Goal: Task Accomplishment & Management: Manage account settings

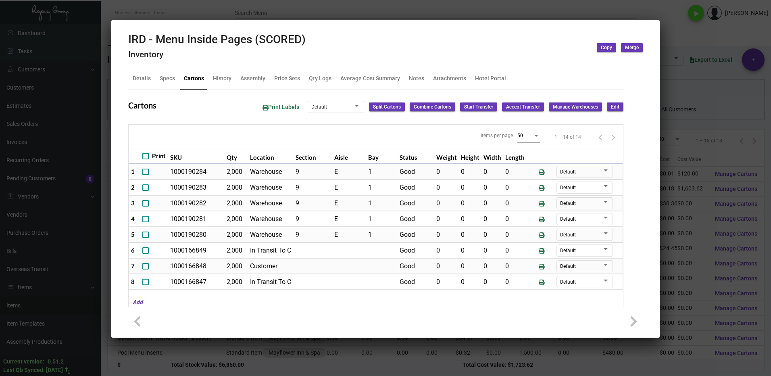
click at [699, 114] on div at bounding box center [385, 188] width 771 height 376
click at [687, 88] on div at bounding box center [385, 188] width 771 height 376
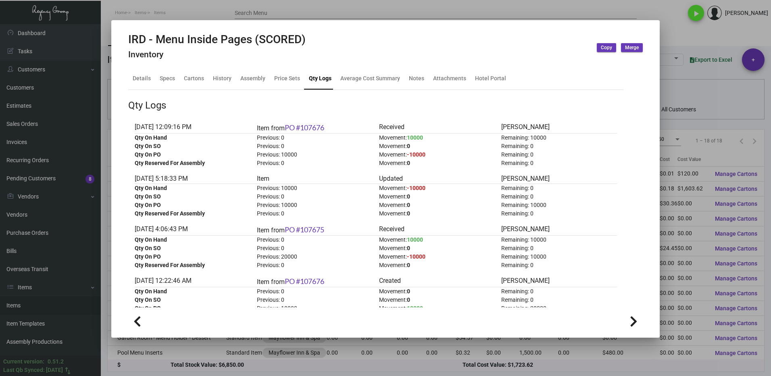
click at [711, 94] on div at bounding box center [385, 188] width 771 height 376
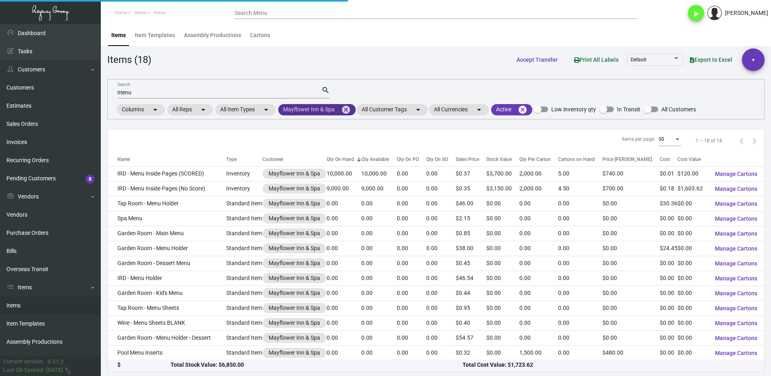
click at [345, 107] on mat-icon "cancel" at bounding box center [346, 110] width 10 height 10
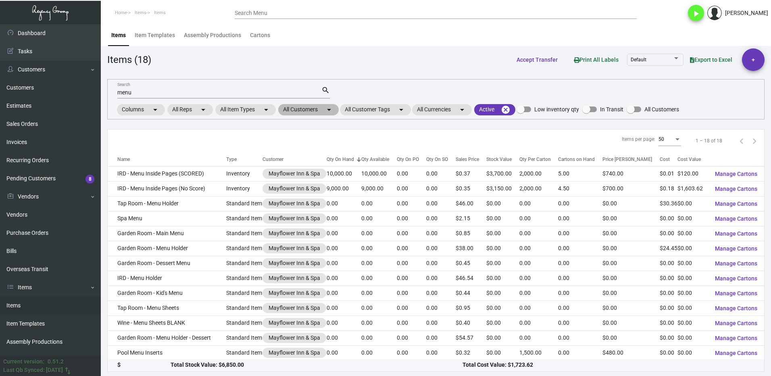
click at [310, 111] on mat-chip "All Customers arrow_drop_down" at bounding box center [308, 109] width 61 height 11
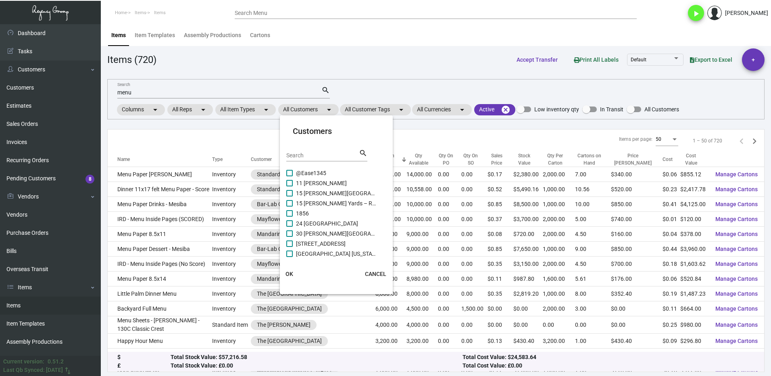
click at [299, 159] on div "Search" at bounding box center [322, 155] width 73 height 13
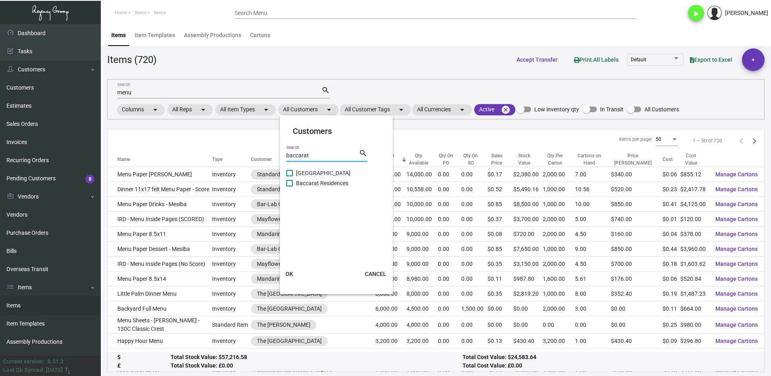
type input "baccarat"
click at [312, 171] on span "[GEOGRAPHIC_DATA]" at bounding box center [336, 173] width 81 height 10
click at [290, 176] on input "[GEOGRAPHIC_DATA]" at bounding box center [289, 176] width 0 height 0
checkbox input "true"
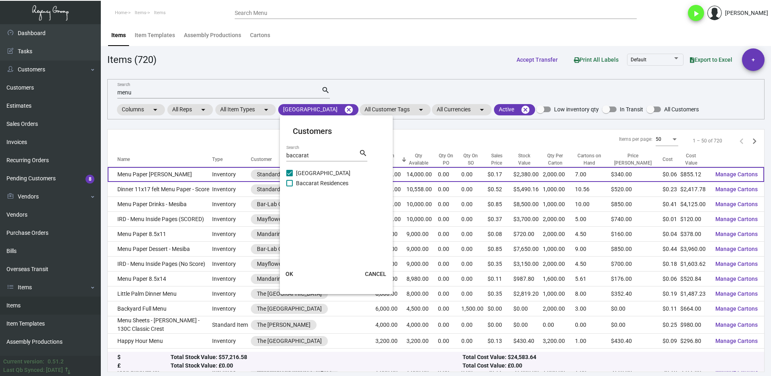
drag, startPoint x: 289, startPoint y: 270, endPoint x: 225, endPoint y: 167, distance: 120.9
click at [289, 269] on button "OK" at bounding box center [290, 274] width 26 height 15
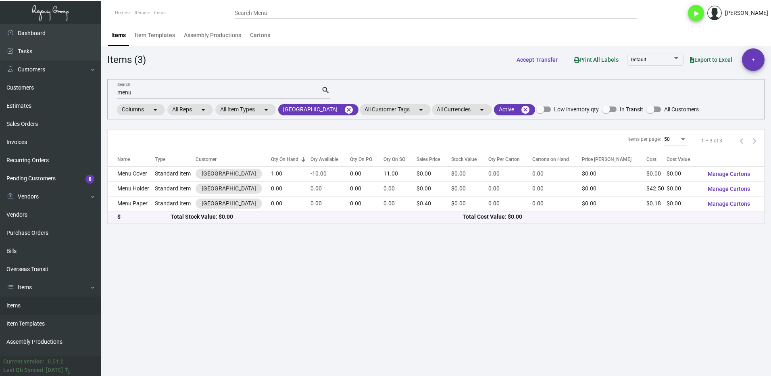
click at [153, 91] on input "menu" at bounding box center [219, 93] width 204 height 6
type input "m"
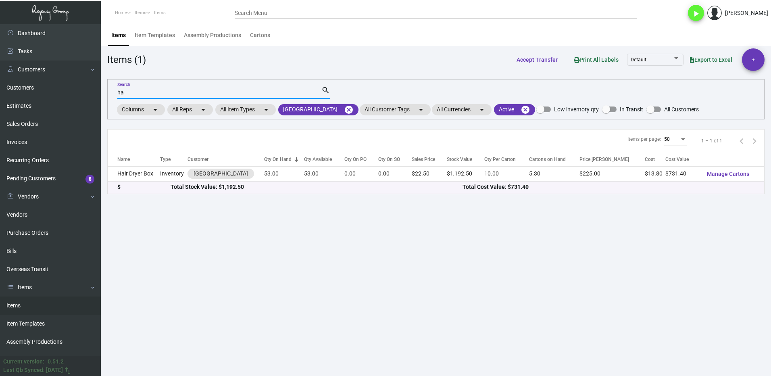
type input "h"
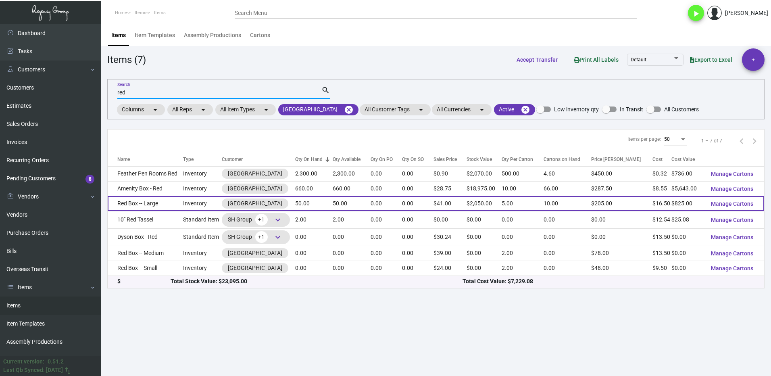
type input "red"
click at [168, 205] on td "Red Box -- Large" at bounding box center [145, 203] width 75 height 15
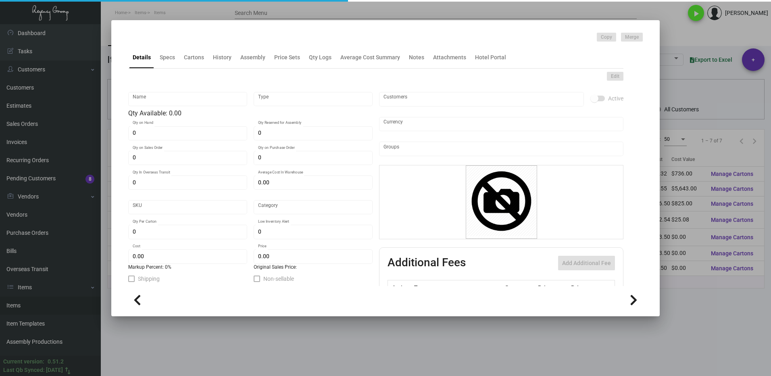
type input "Red Box -- Large"
type input "Inventory"
type input "50"
type input "$ 16.50"
type input "B-RBXLG-01"
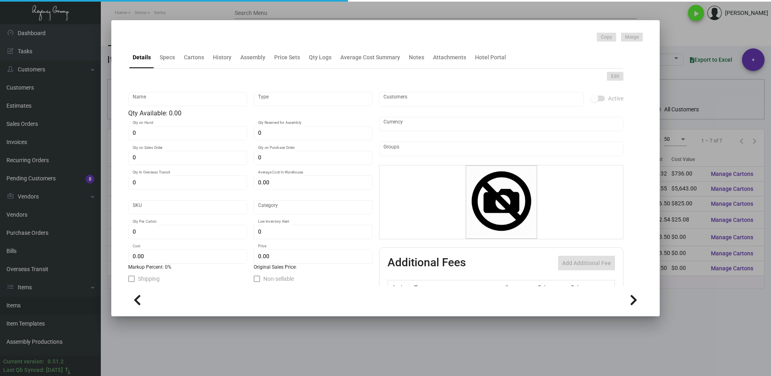
type input "Overseas"
type input "5"
type input "$ 16.50"
type input "$ 41.00"
checkbox input "true"
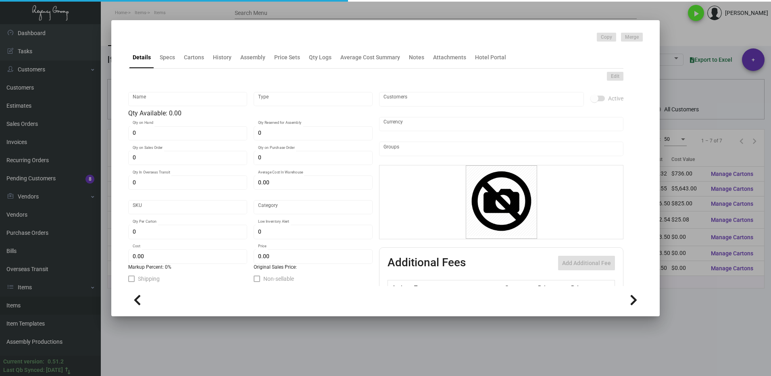
type input "United States Dollar $"
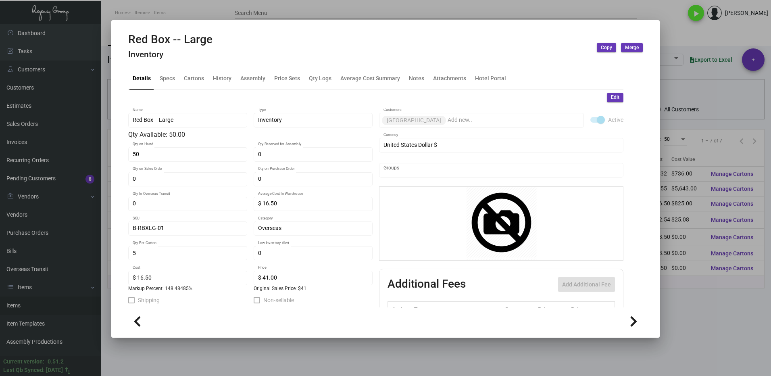
click at [685, 40] on div at bounding box center [385, 188] width 771 height 376
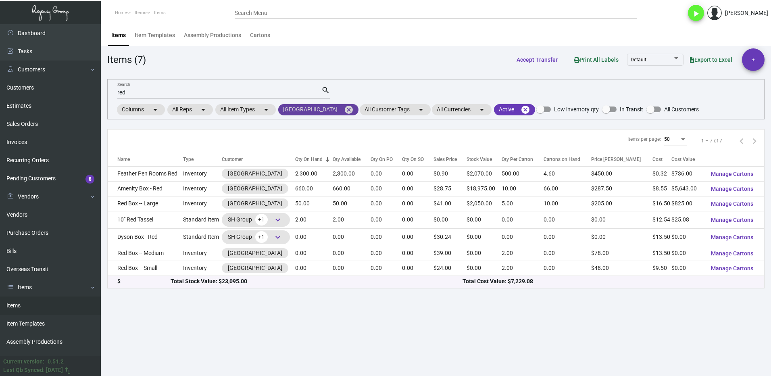
click at [344, 110] on mat-icon "cancel" at bounding box center [349, 110] width 10 height 10
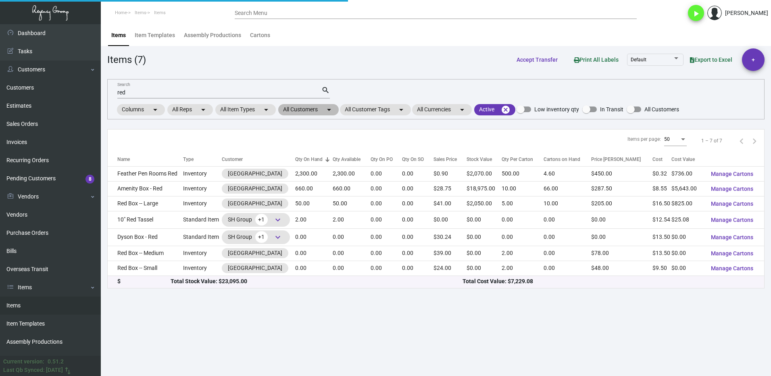
click at [306, 112] on mat-chip "All Customers arrow_drop_down" at bounding box center [308, 109] width 61 height 11
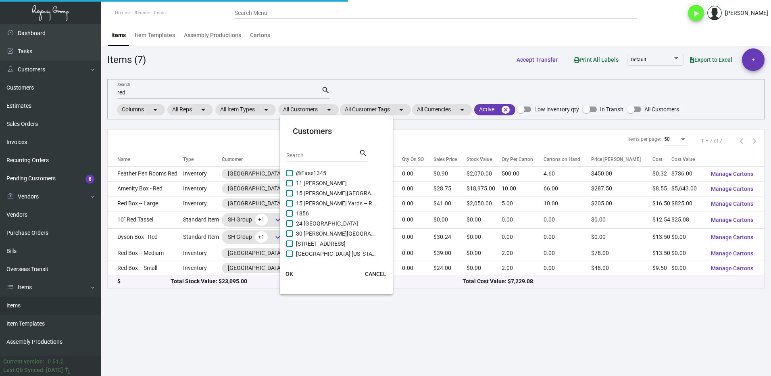
click at [311, 158] on input "Search" at bounding box center [322, 156] width 73 height 6
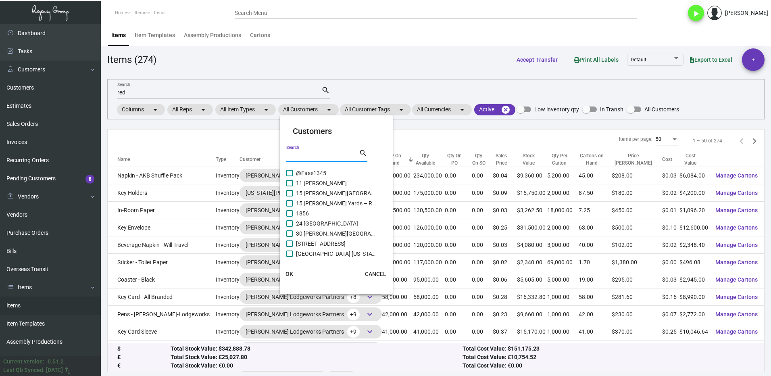
click at [304, 153] on input "Search" at bounding box center [322, 156] width 73 height 6
type input "aka"
click at [286, 183] on div at bounding box center [286, 198] width 0 height 61
click at [288, 183] on span at bounding box center [289, 183] width 6 height 6
click at [289, 186] on input "AKA [PERSON_NAME]" at bounding box center [289, 186] width 0 height 0
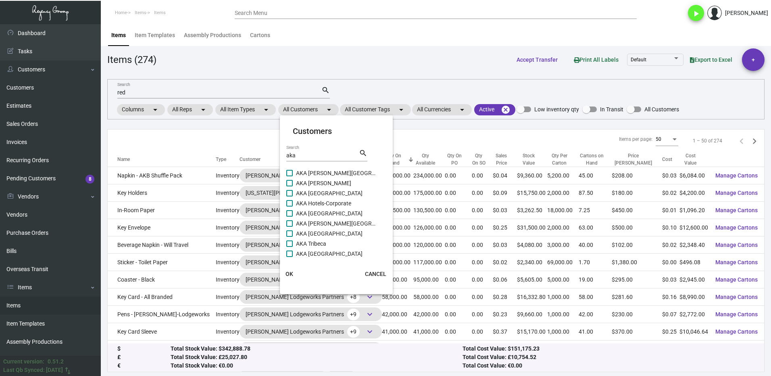
checkbox input "true"
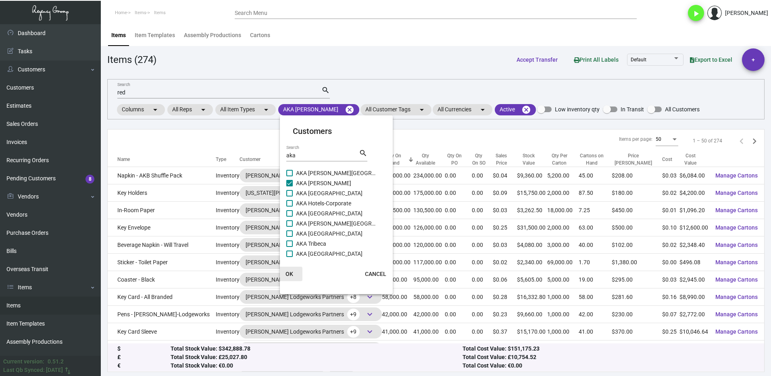
drag, startPoint x: 296, startPoint y: 273, endPoint x: 294, endPoint y: 261, distance: 11.9
click at [296, 273] on button "OK" at bounding box center [290, 274] width 26 height 15
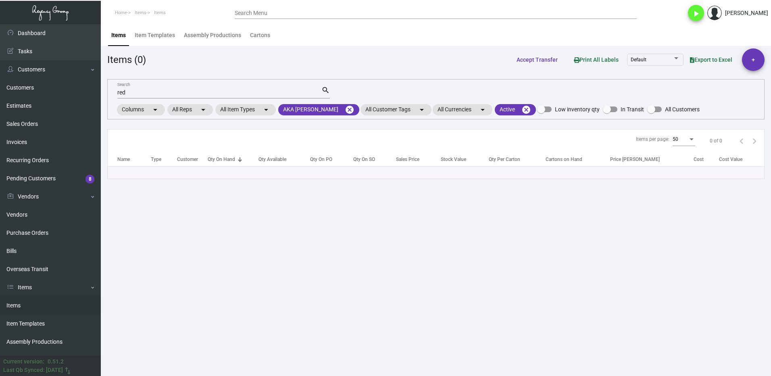
click at [132, 91] on input "red" at bounding box center [219, 93] width 204 height 6
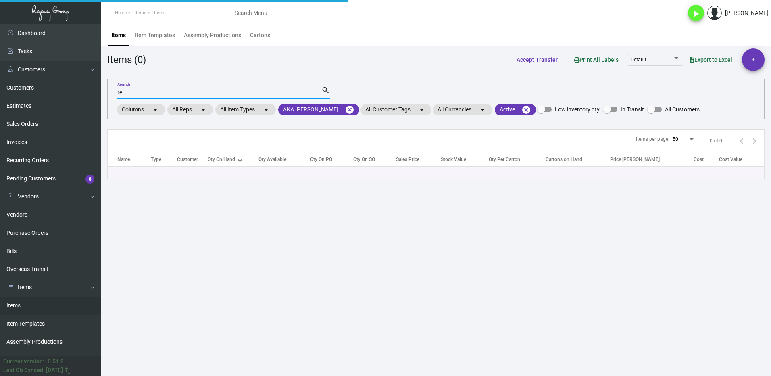
type input "r"
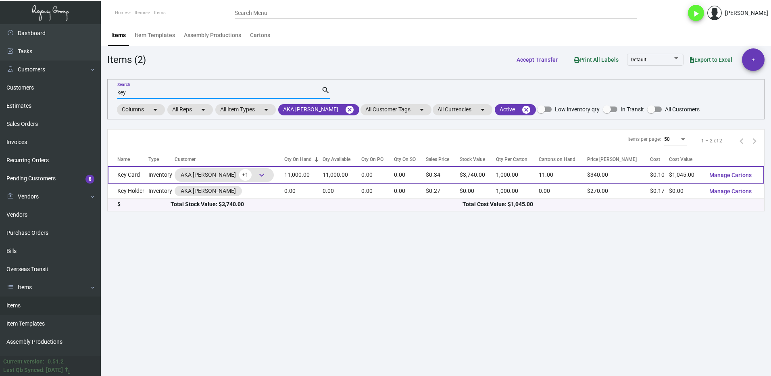
type input "key"
click at [146, 174] on td "Key Card" at bounding box center [128, 174] width 41 height 17
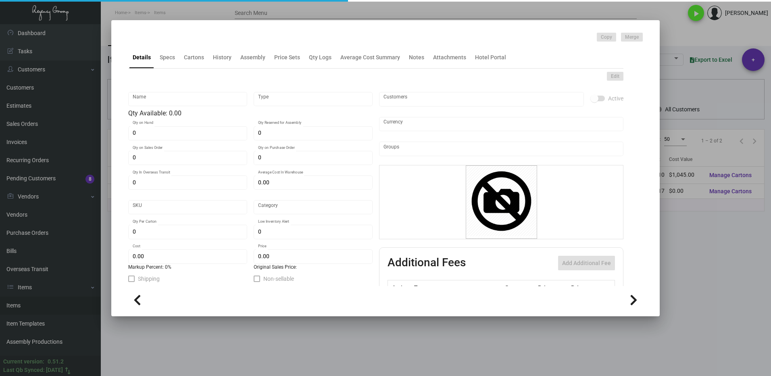
type input "Key Card"
type input "Inventory"
type input "11,000"
type input "$ 0.096"
type input "Standard"
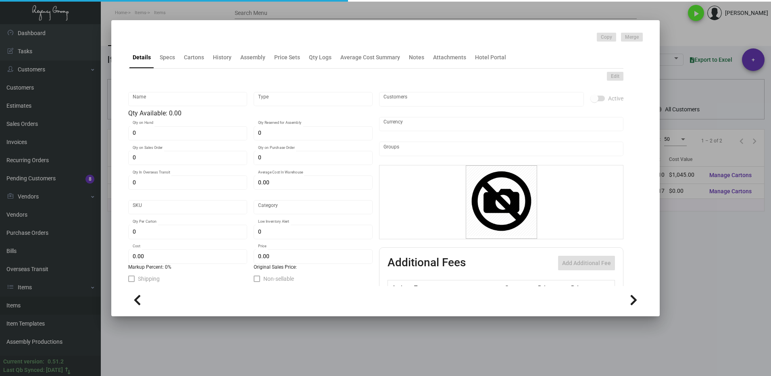
type input "1,000"
type input "$ 0.095"
type input "$ 0.34"
checkbox input "true"
type input "United States Dollar $"
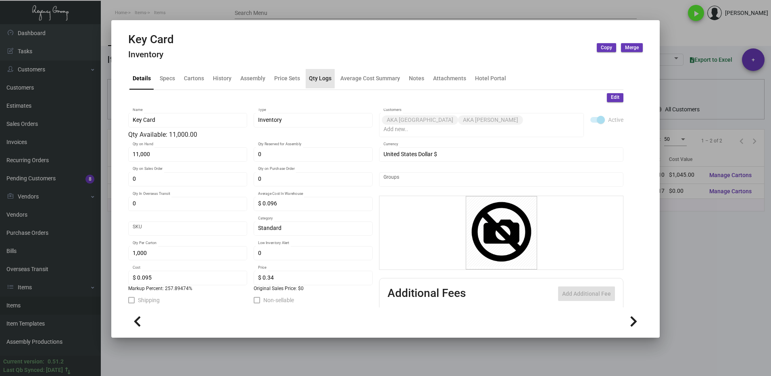
click at [318, 78] on div "Qty Logs" at bounding box center [320, 78] width 23 height 8
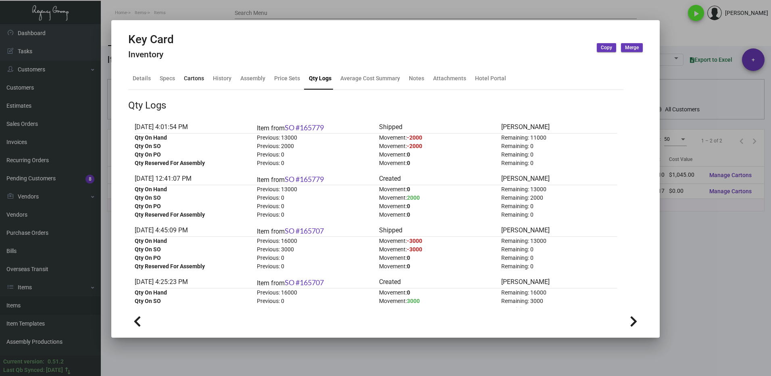
click at [195, 73] on div "Cartons" at bounding box center [194, 78] width 27 height 19
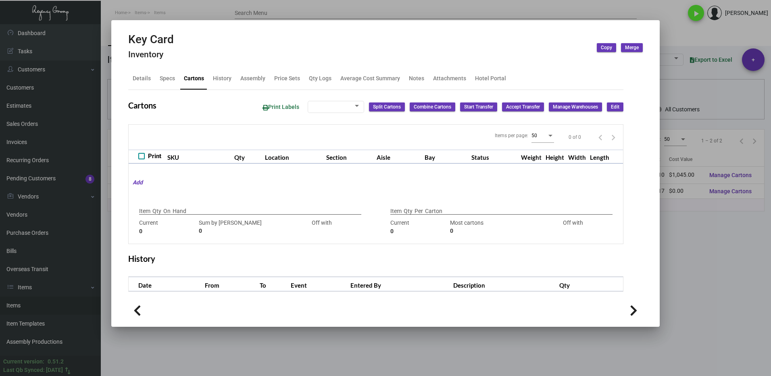
type input "11,000"
type input "11000"
type input "0"
type input "1,000"
type input "1000"
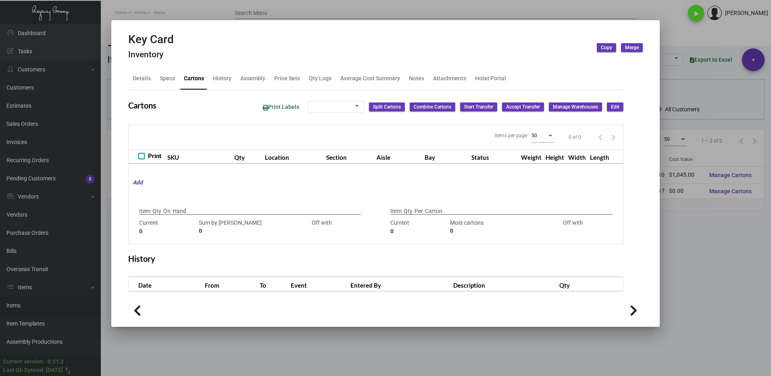
type input "0"
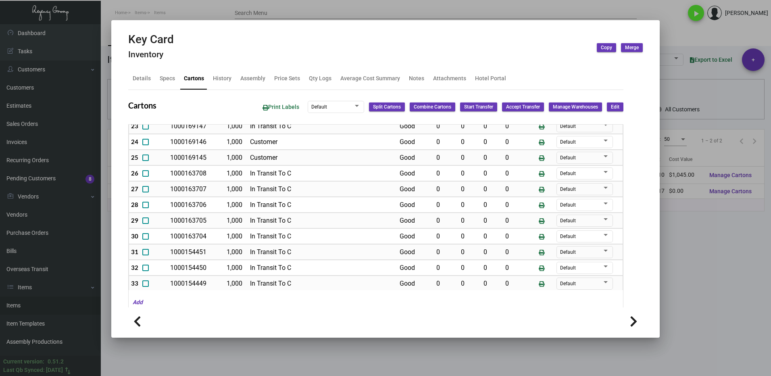
scroll to position [282, 0]
click at [704, 255] on div at bounding box center [385, 188] width 771 height 376
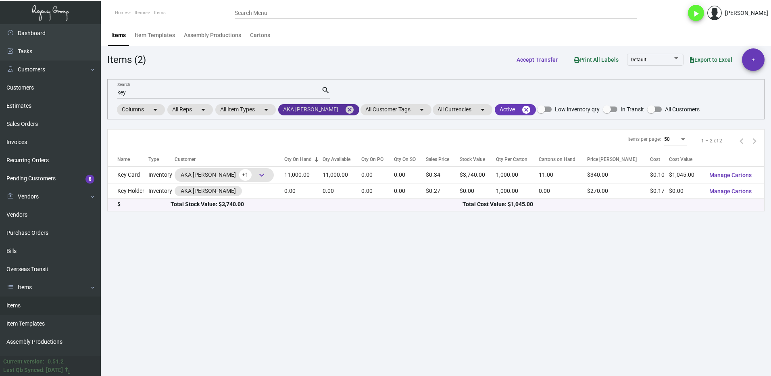
click at [345, 109] on mat-icon "cancel" at bounding box center [350, 110] width 10 height 10
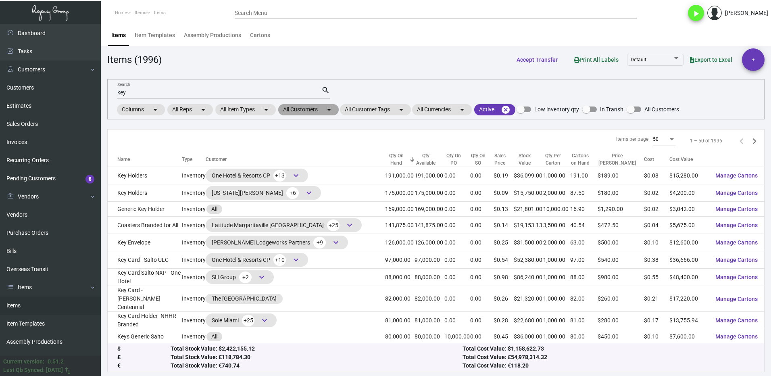
click at [293, 111] on mat-chip "All Customers arrow_drop_down" at bounding box center [308, 109] width 61 height 11
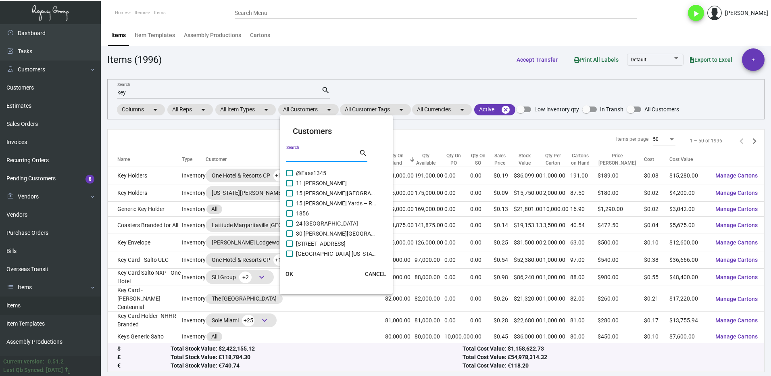
click at [306, 158] on input "Search" at bounding box center [322, 156] width 73 height 6
type input "[PERSON_NAME]"
drag, startPoint x: 293, startPoint y: 205, endPoint x: 292, endPoint y: 197, distance: 7.8
click at [293, 205] on label "[PERSON_NAME] [GEOGRAPHIC_DATA]" at bounding box center [331, 204] width 90 height 10
click at [290, 207] on input "[PERSON_NAME] [GEOGRAPHIC_DATA]" at bounding box center [289, 207] width 0 height 0
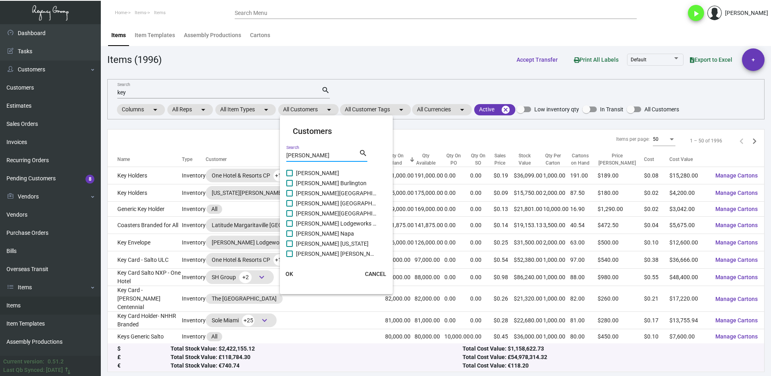
checkbox input "true"
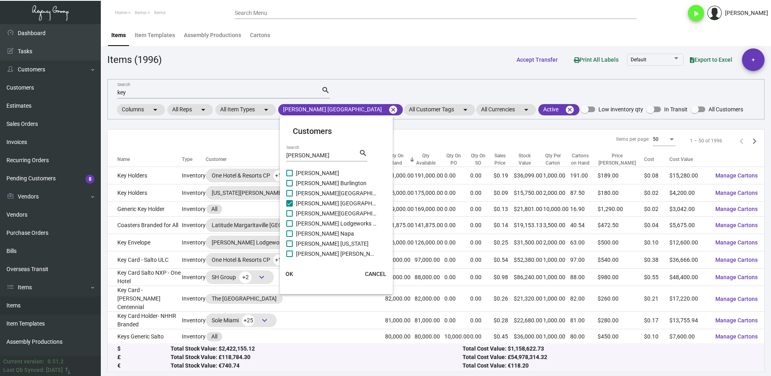
click at [292, 193] on span at bounding box center [289, 193] width 6 height 6
click at [290, 196] on input "[PERSON_NAME][GEOGRAPHIC_DATA]" at bounding box center [289, 196] width 0 height 0
checkbox input "true"
click at [294, 182] on label "[PERSON_NAME] Burlington" at bounding box center [331, 183] width 90 height 10
click at [290, 186] on input "[PERSON_NAME] Burlington" at bounding box center [289, 186] width 0 height 0
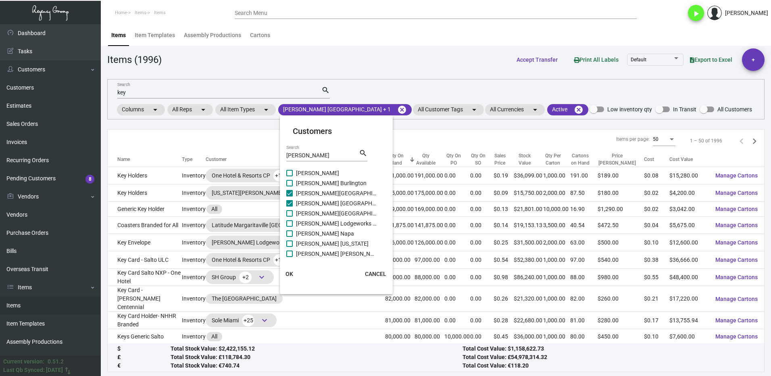
checkbox input "true"
click at [294, 173] on label "[PERSON_NAME]" at bounding box center [331, 173] width 90 height 10
click at [290, 176] on input "[PERSON_NAME]" at bounding box center [289, 176] width 0 height 0
checkbox input "true"
drag, startPoint x: 288, startPoint y: 212, endPoint x: 292, endPoint y: 220, distance: 9.2
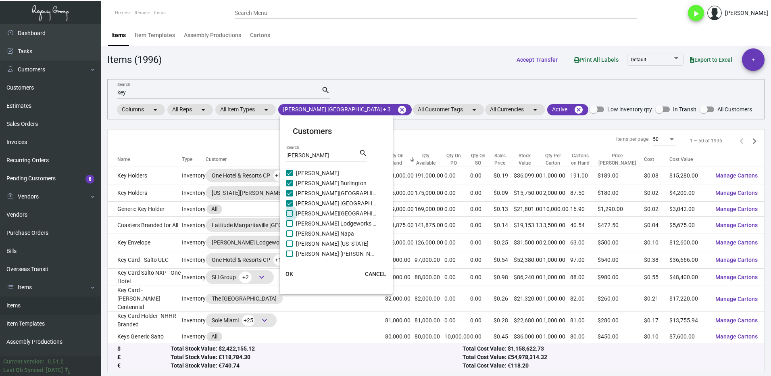
click at [288, 212] on span at bounding box center [289, 213] width 6 height 6
click at [289, 217] on input "[PERSON_NAME][GEOGRAPHIC_DATA]" at bounding box center [289, 217] width 0 height 0
checkbox input "true"
click at [291, 220] on span at bounding box center [289, 223] width 6 height 6
click at [290, 227] on input "[PERSON_NAME] Lodgeworks Partners" at bounding box center [289, 227] width 0 height 0
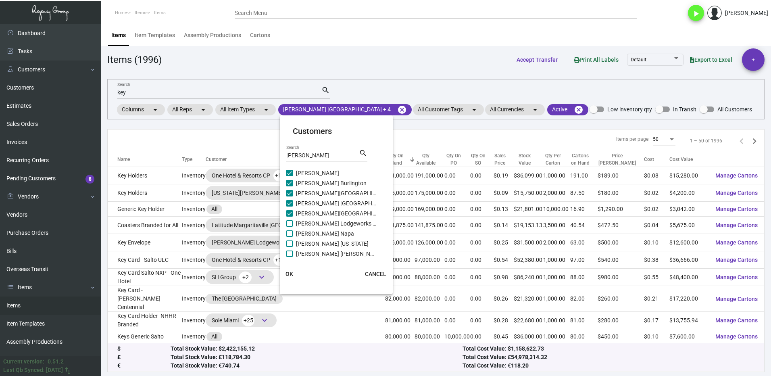
checkbox input "true"
click at [293, 229] on label "[PERSON_NAME] Napa" at bounding box center [331, 234] width 90 height 10
click at [290, 237] on input "[PERSON_NAME] Napa" at bounding box center [289, 237] width 0 height 0
checkbox input "true"
click at [292, 241] on span at bounding box center [289, 243] width 6 height 6
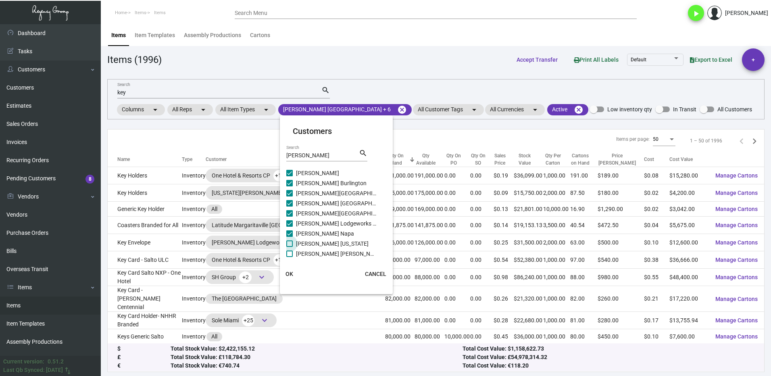
click at [290, 247] on input "[PERSON_NAME] [US_STATE]" at bounding box center [289, 247] width 0 height 0
checkbox input "true"
click at [289, 252] on span at bounding box center [289, 254] width 6 height 6
click at [289, 257] on input "[PERSON_NAME] [PERSON_NAME]" at bounding box center [289, 257] width 0 height 0
checkbox input "true"
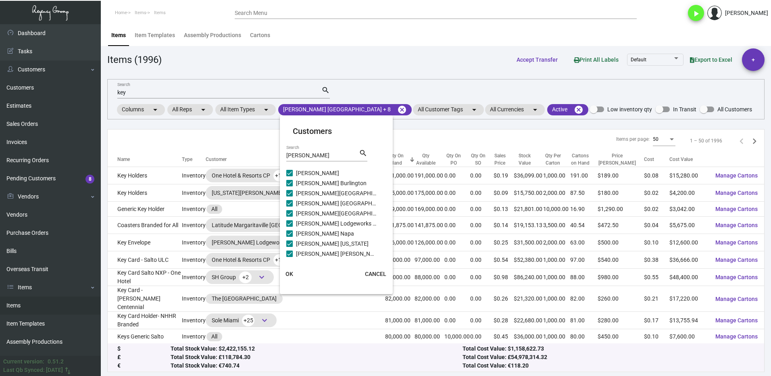
scroll to position [12, 0]
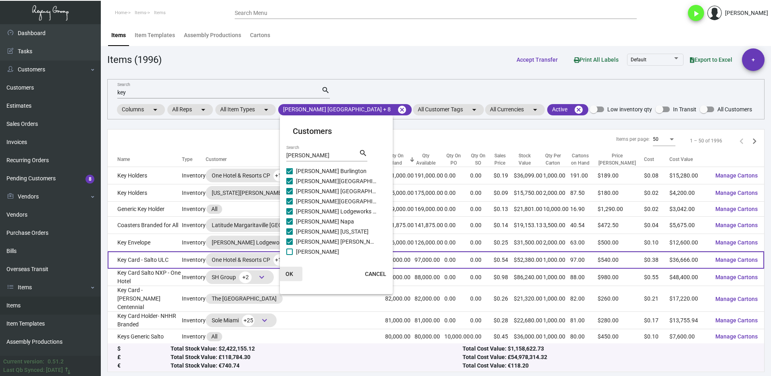
drag, startPoint x: 291, startPoint y: 276, endPoint x: 289, endPoint y: 259, distance: 17.0
click at [291, 275] on span "OK" at bounding box center [290, 274] width 8 height 6
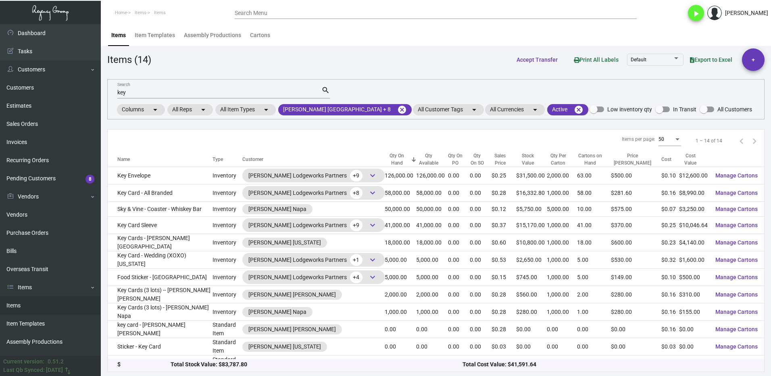
click at [142, 90] on input "key" at bounding box center [219, 93] width 204 height 6
type input "k"
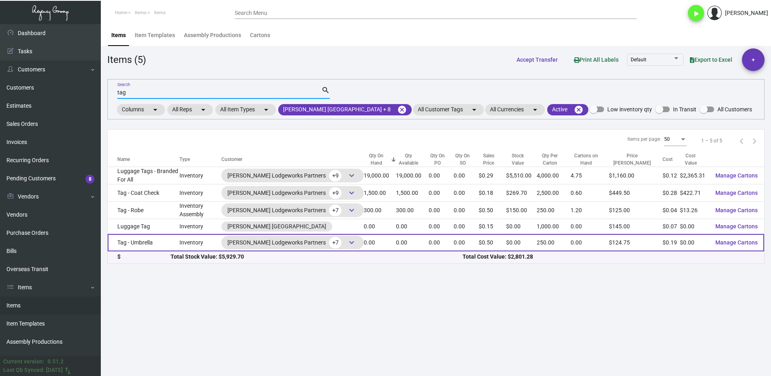
type input "tag"
click at [179, 241] on td "Tag - Umbrella" at bounding box center [144, 242] width 72 height 17
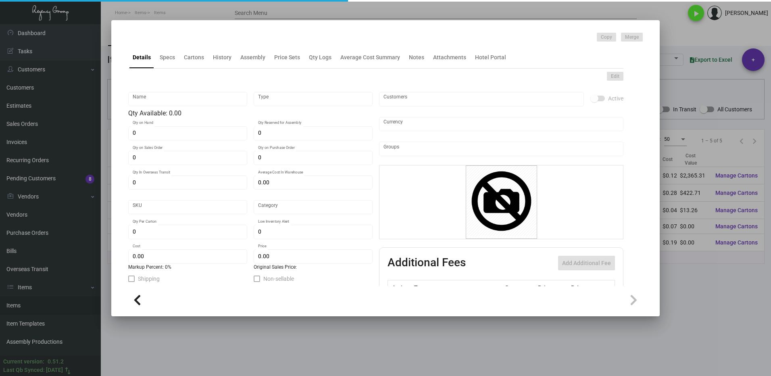
type input "Tag - Umbrella"
type input "Inventory"
type input "$ 0.00"
type input "351"
type input "Standard"
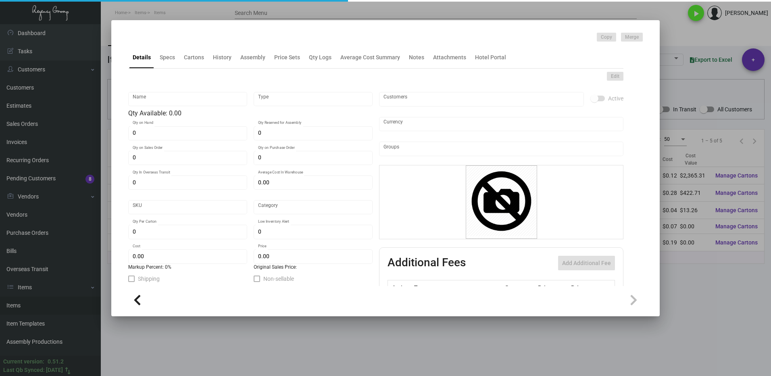
type input "250"
type input "1"
type input "$ 0.19"
type input "$ 0.499"
type textarea "Umbrella Tag: Size 3.5x3.5#130 dull coated cover stock printing 1/1 with black …"
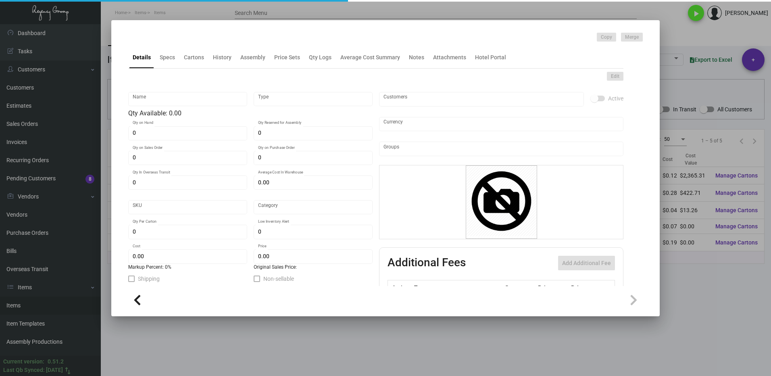
type textarea "Umbrella Tag: Size 3.5x3.5#130 dull coated cover stock printing 1/1 with black …"
checkbox input "true"
type input "United States Dollar $"
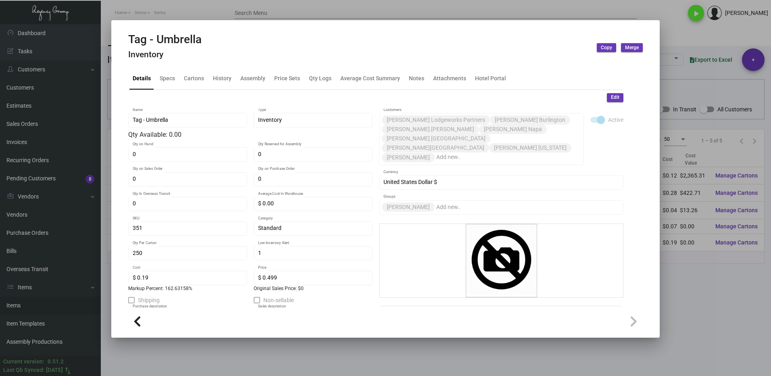
click at [710, 304] on div at bounding box center [385, 188] width 771 height 376
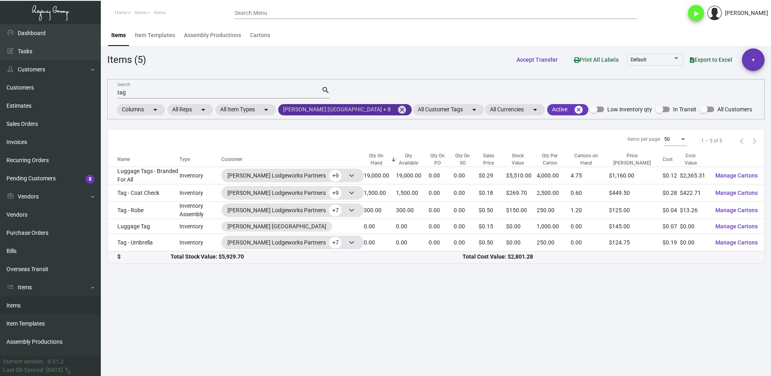
click at [397, 111] on mat-icon "cancel" at bounding box center [402, 110] width 10 height 10
